Goal: Task Accomplishment & Management: Manage account settings

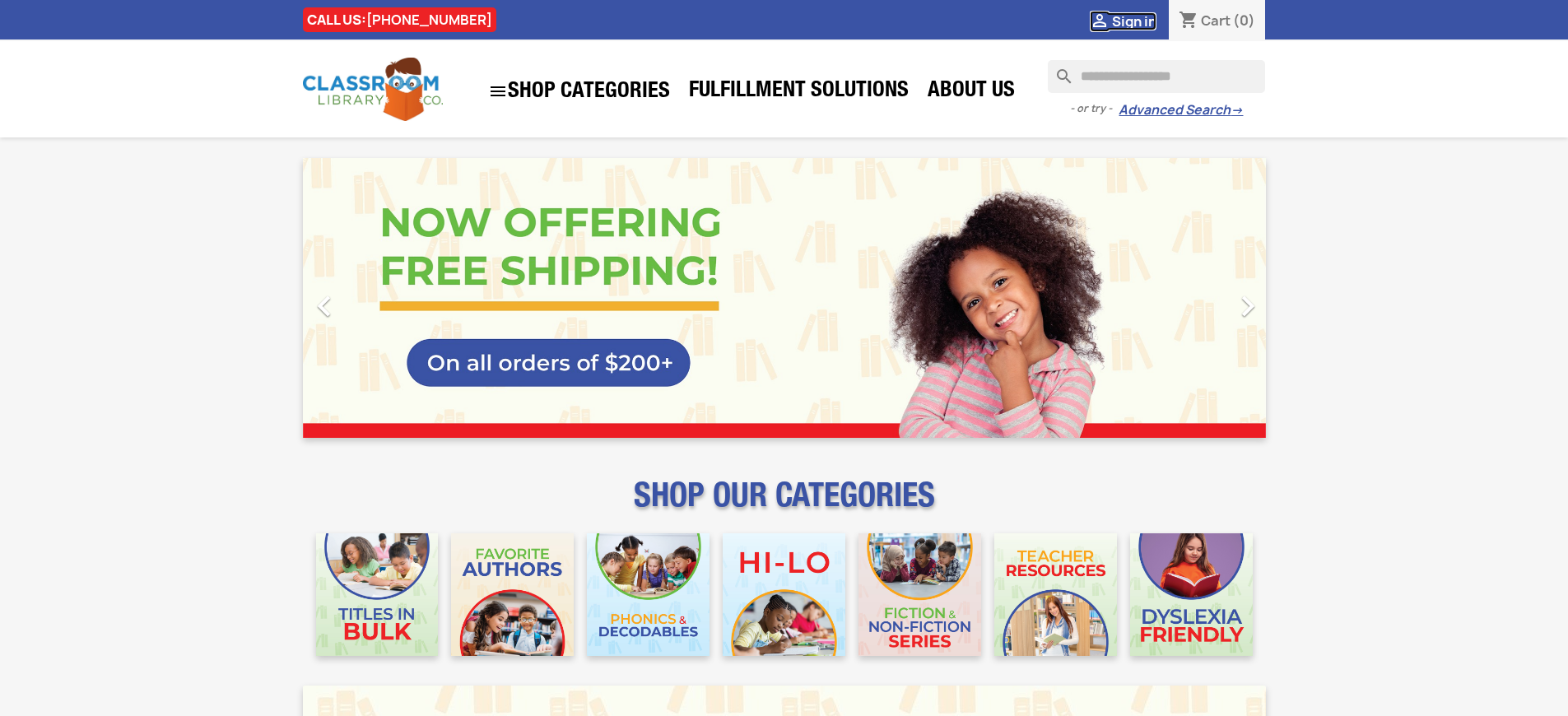
click at [1133, 20] on span "Sign in" at bounding box center [1134, 21] width 44 height 18
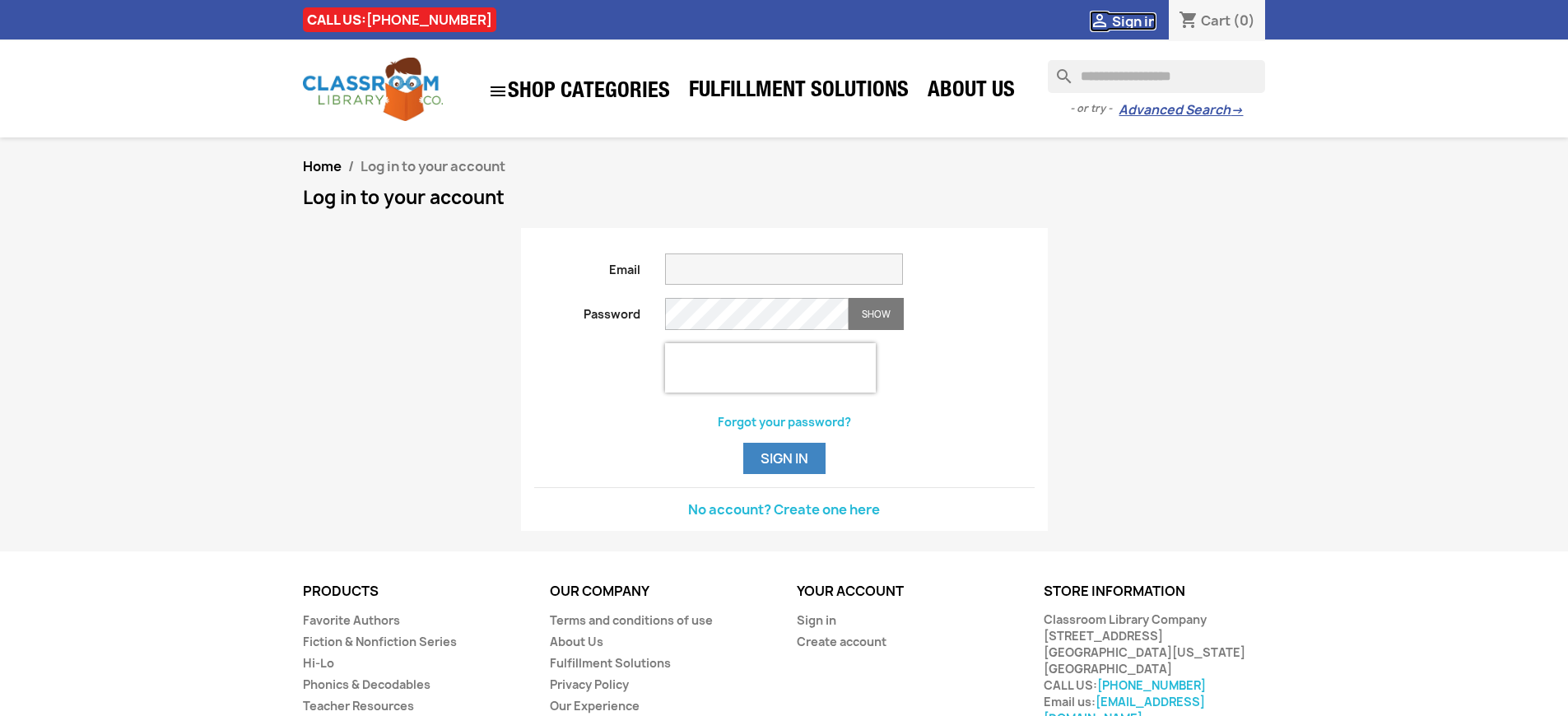
click at [1133, 20] on span "Sign in" at bounding box center [1134, 21] width 44 height 18
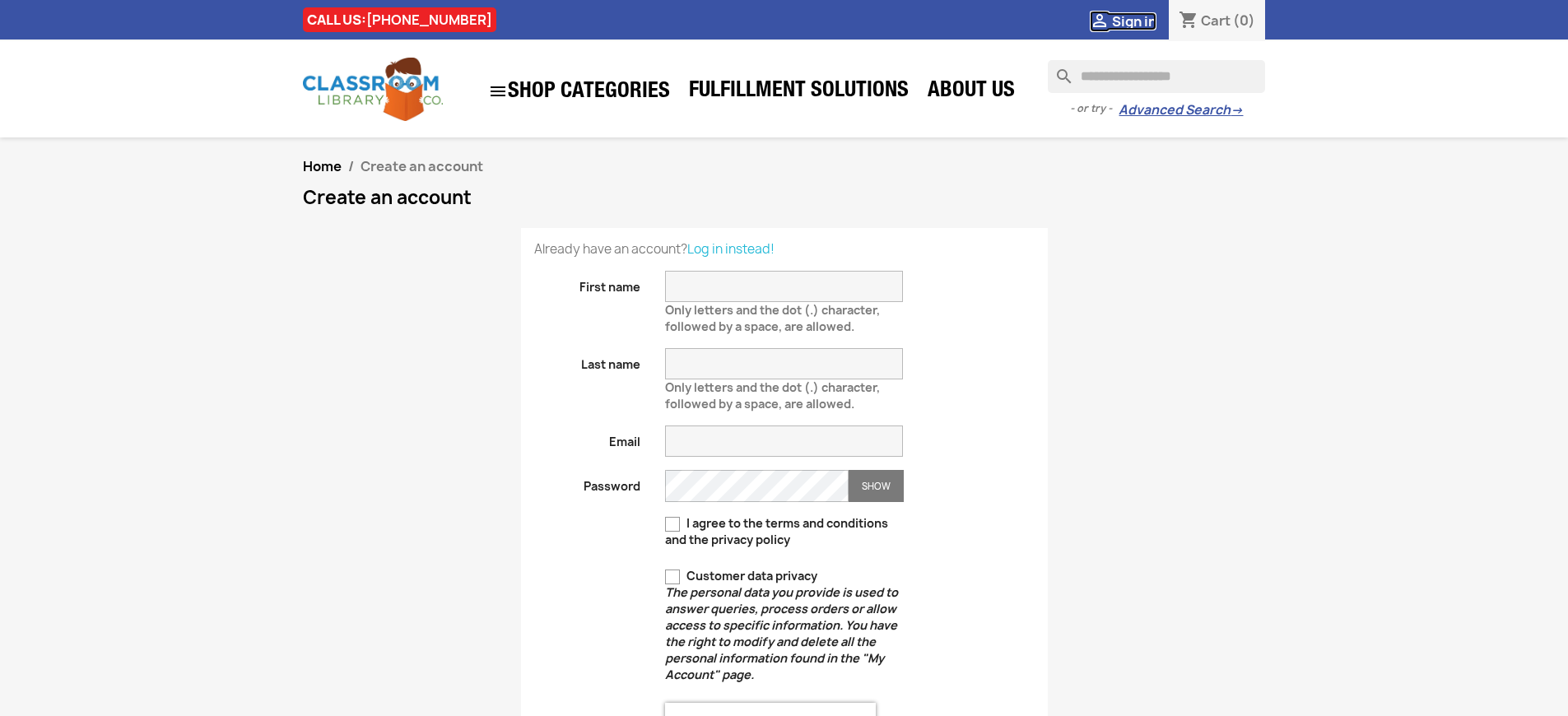
click at [1133, 20] on span "Sign in" at bounding box center [1134, 21] width 44 height 18
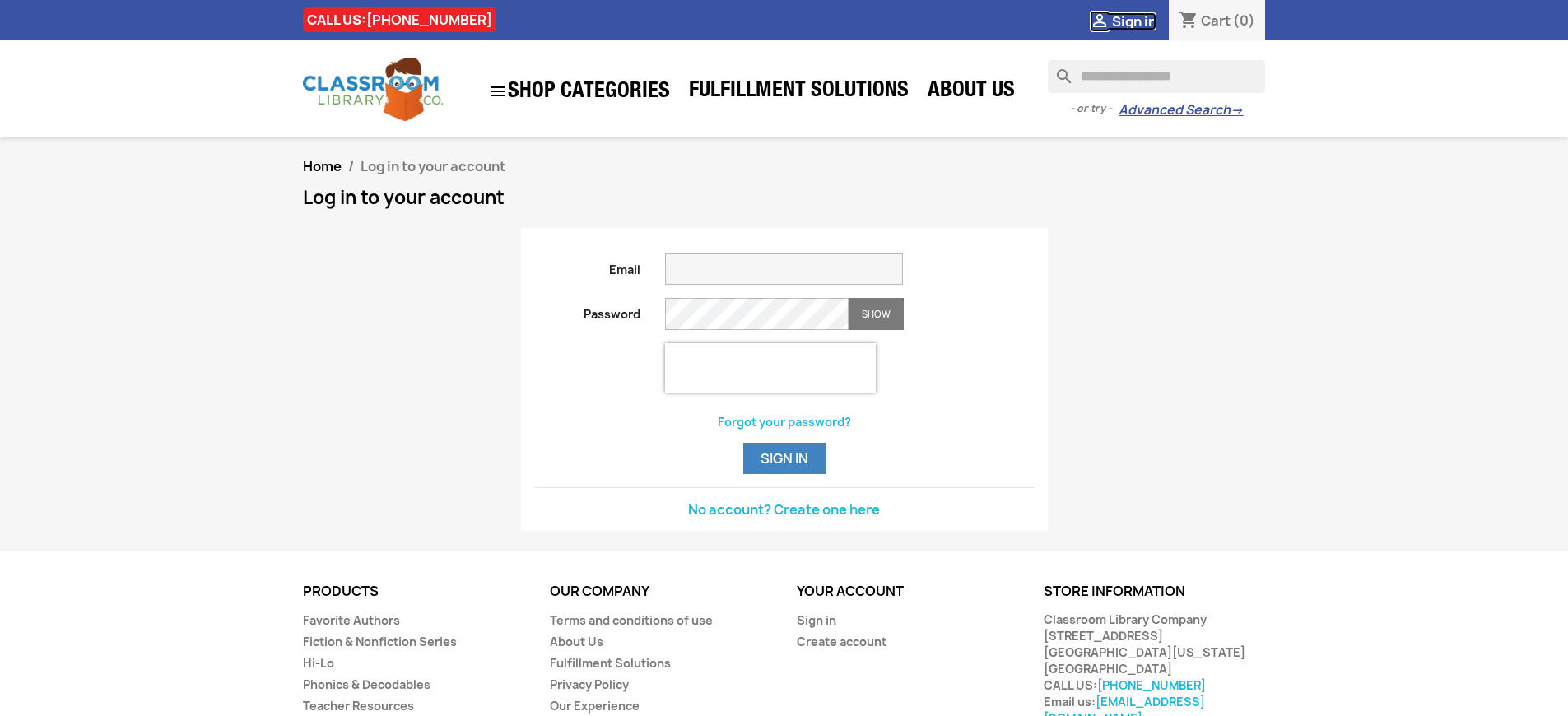
click at [1133, 20] on span "Sign in" at bounding box center [1134, 21] width 44 height 18
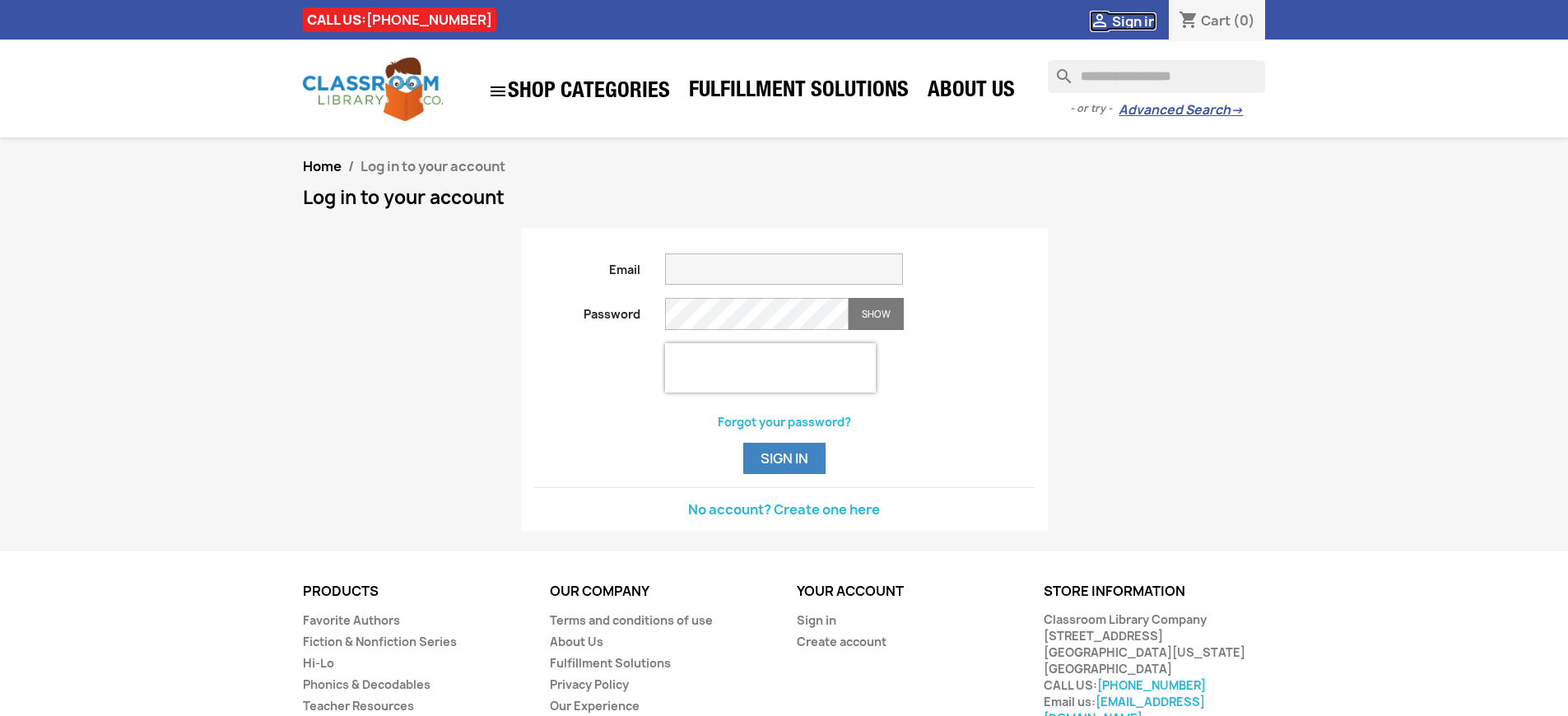
click at [1133, 20] on span "Sign in" at bounding box center [1134, 21] width 44 height 18
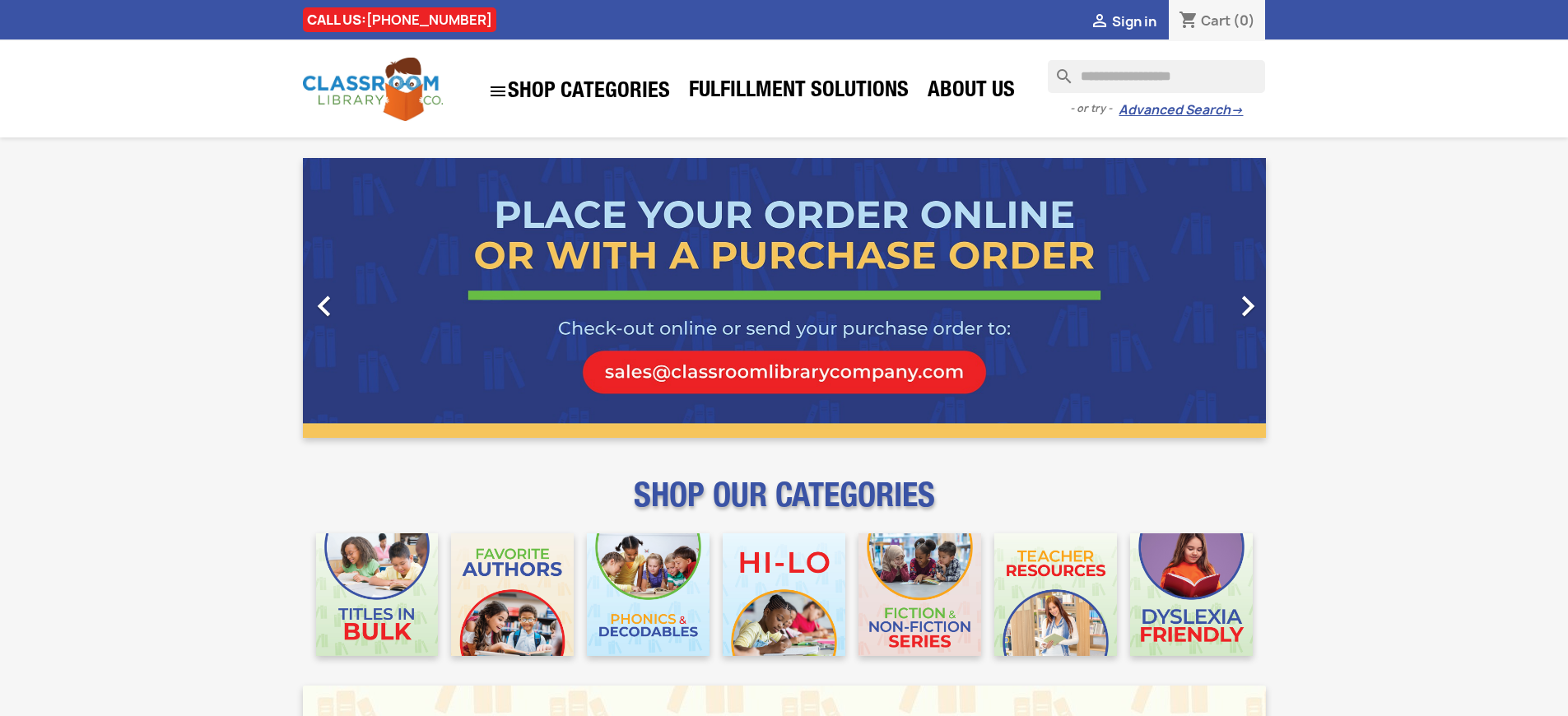
click at [1133, 20] on span "Sign in" at bounding box center [1134, 21] width 44 height 18
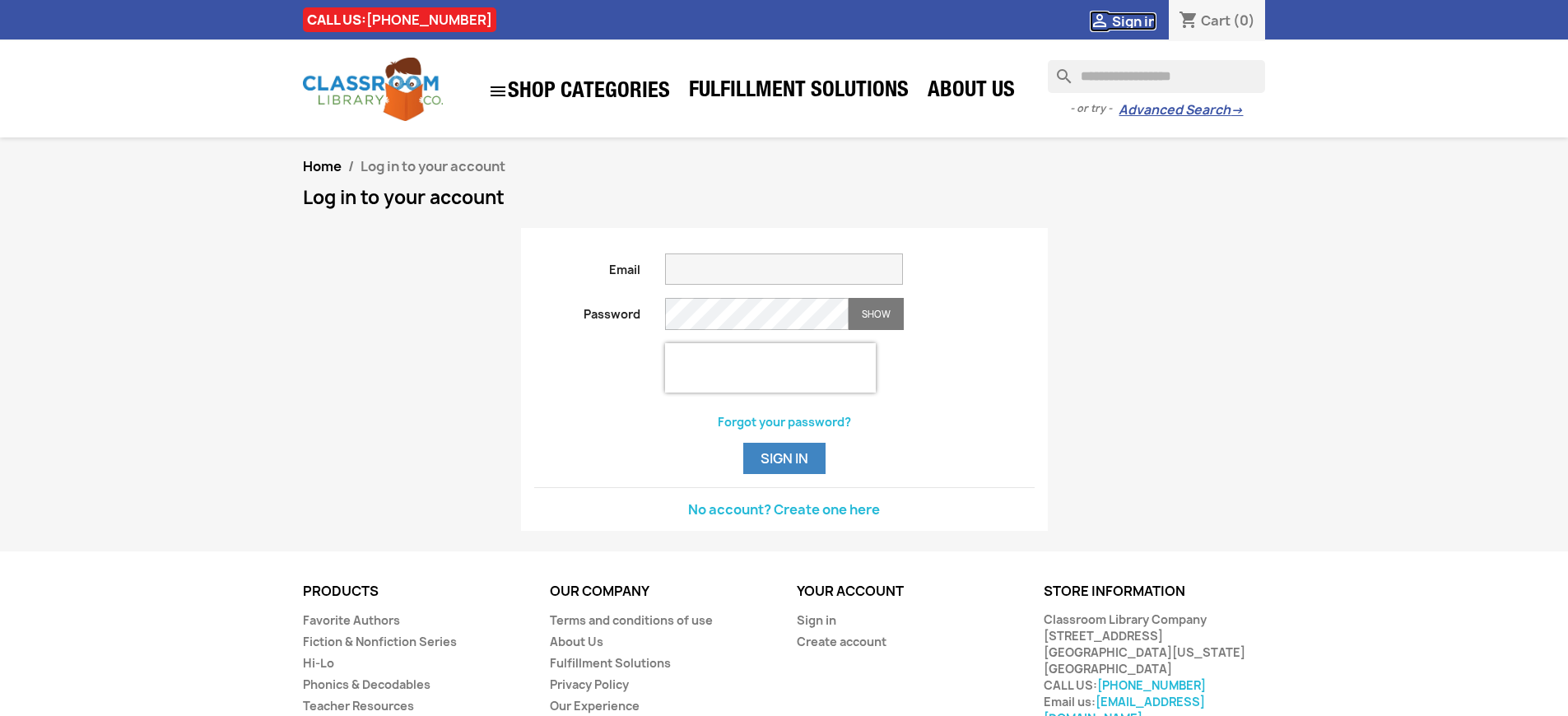
click at [1133, 20] on span "Sign in" at bounding box center [1134, 21] width 44 height 18
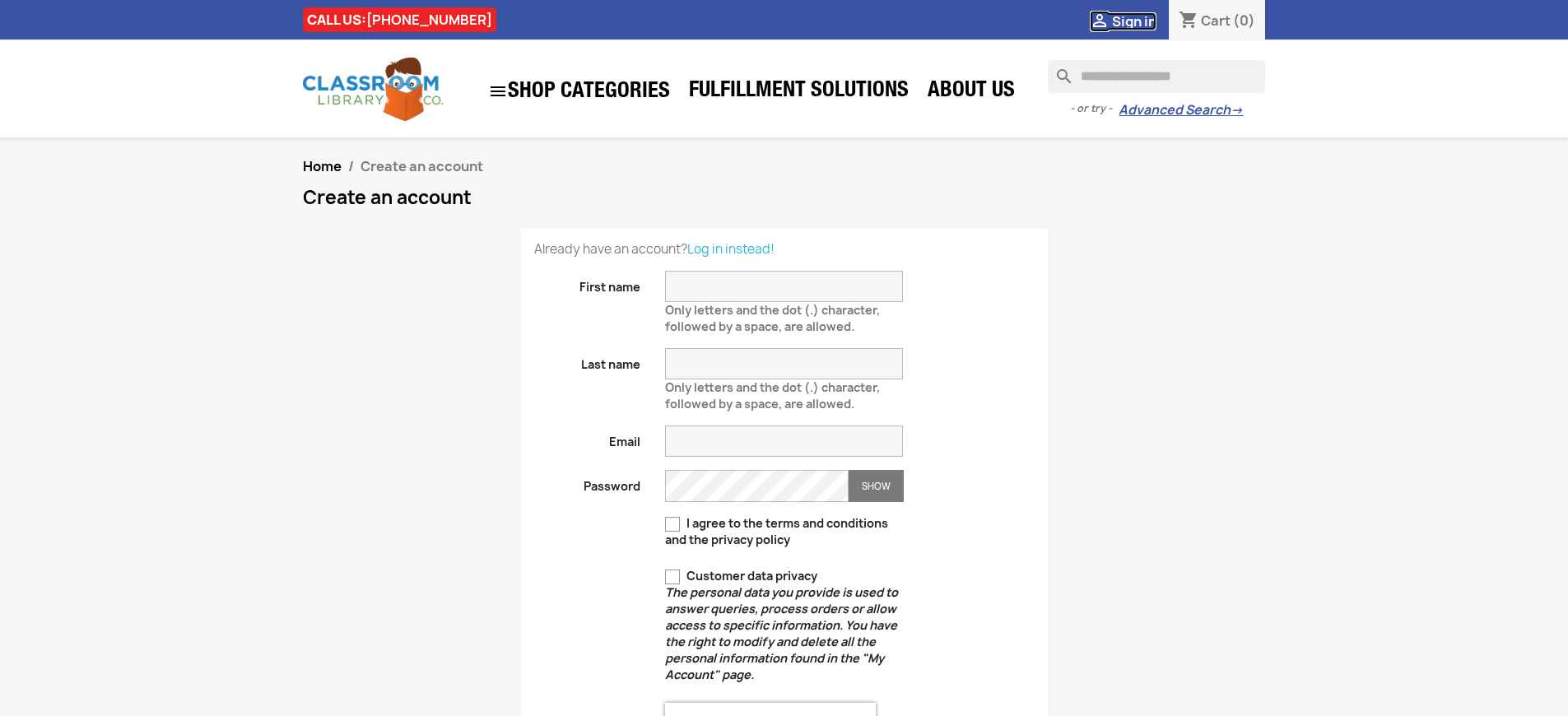
click at [1133, 20] on span "Sign in" at bounding box center [1134, 21] width 44 height 18
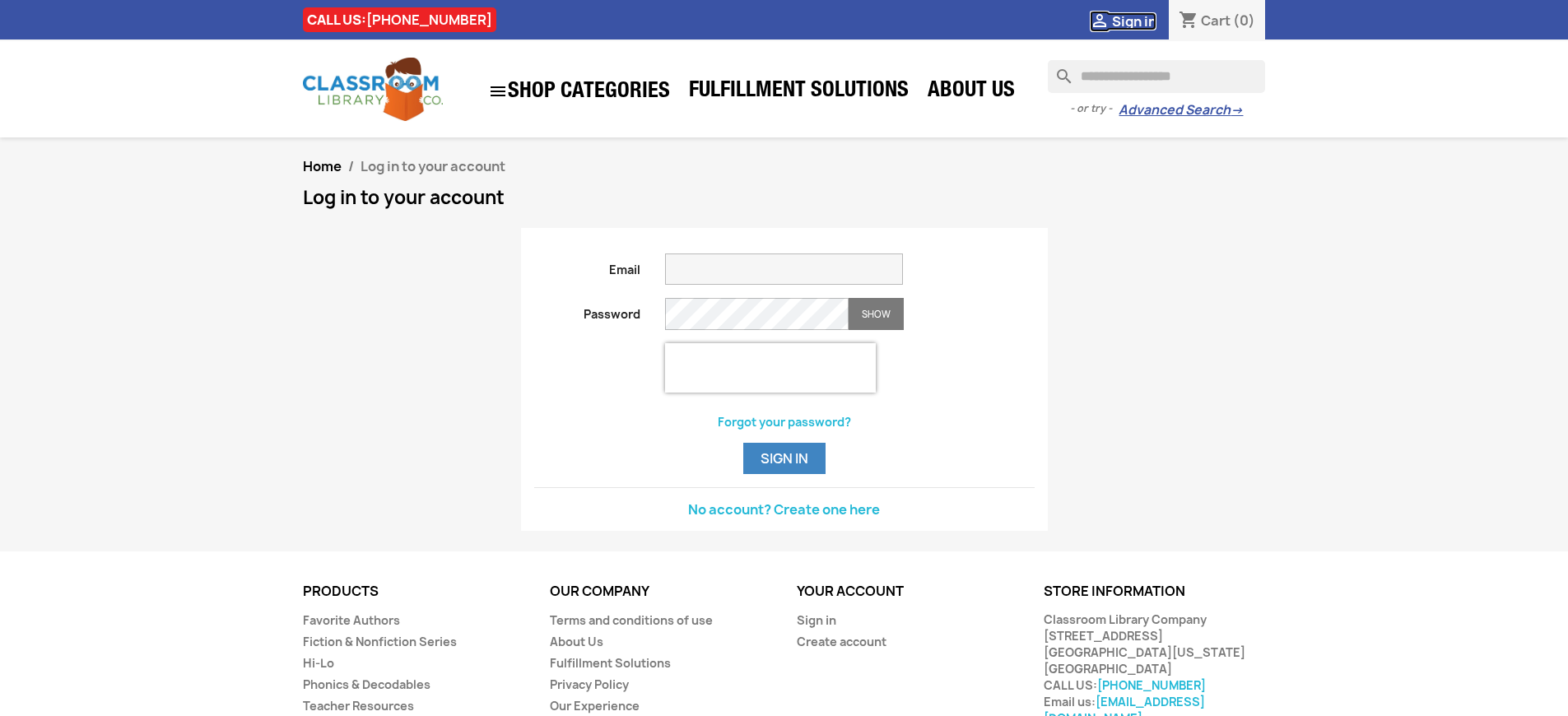
click at [1133, 20] on span "Sign in" at bounding box center [1134, 21] width 44 height 18
click at [784, 474] on button "Sign in" at bounding box center [784, 458] width 82 height 31
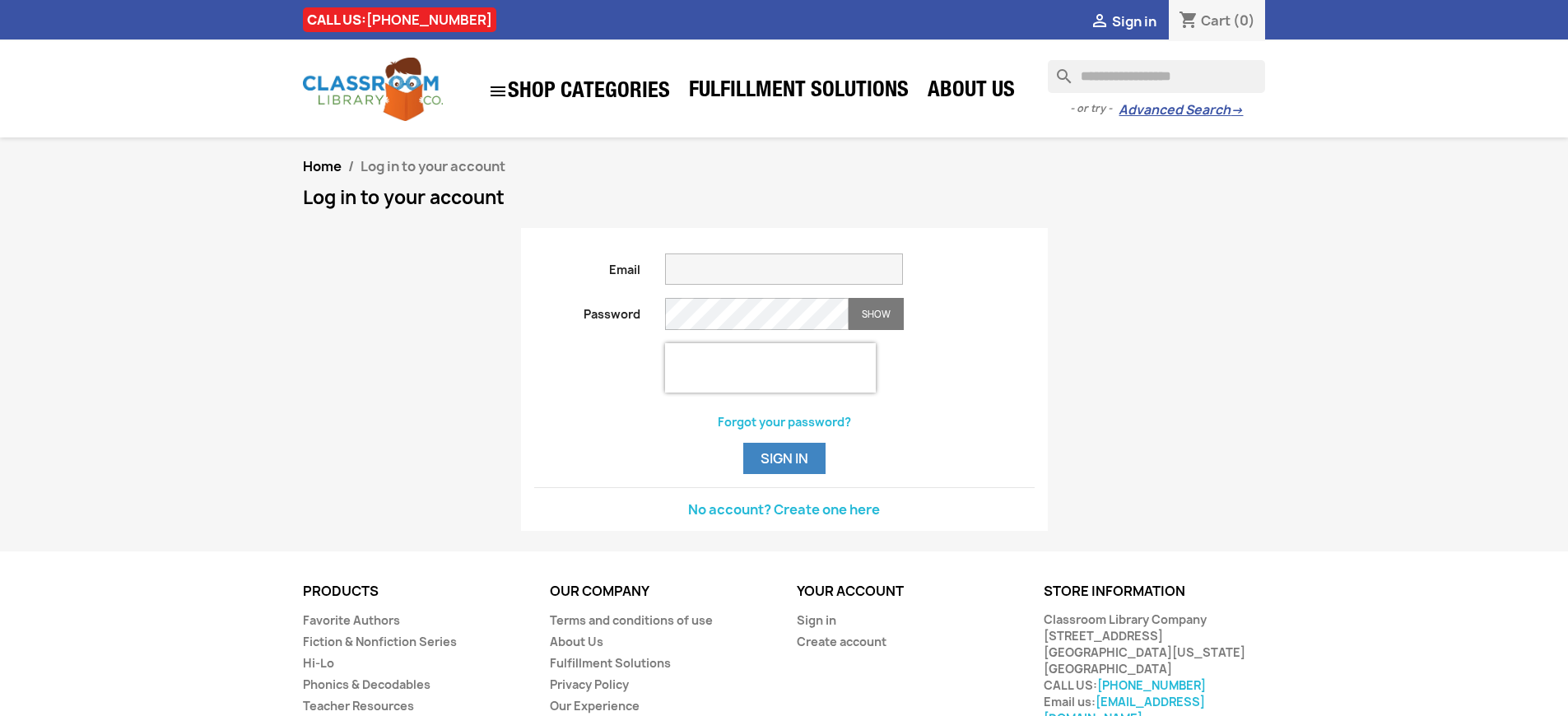
click at [784, 474] on button "Sign in" at bounding box center [784, 458] width 82 height 31
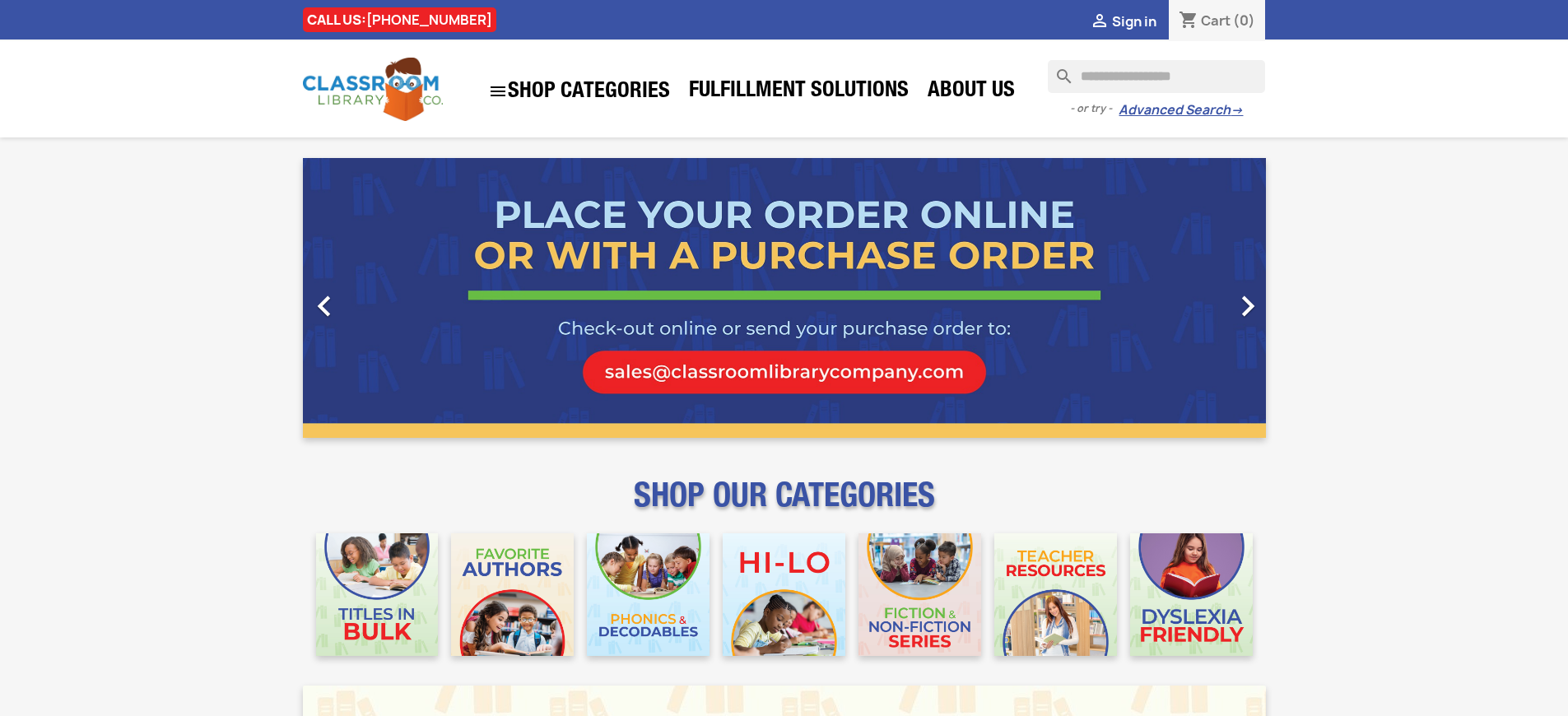
scroll to position [2113, 0]
